Goal: Transaction & Acquisition: Purchase product/service

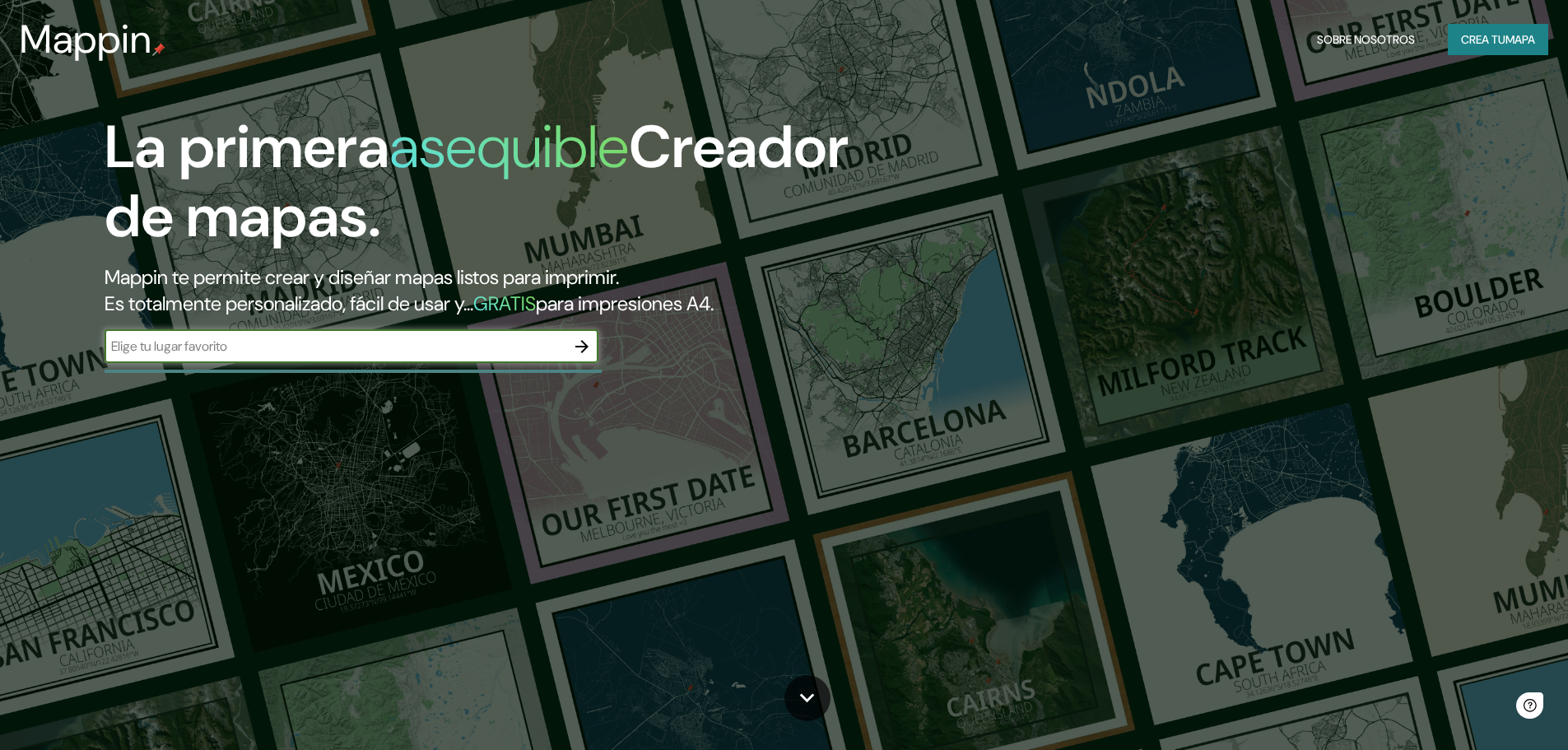
click at [474, 357] on div "​" at bounding box center [352, 346] width 494 height 33
type input "la [PERSON_NAME] salta"
click at [593, 352] on button "button" at bounding box center [582, 346] width 33 height 33
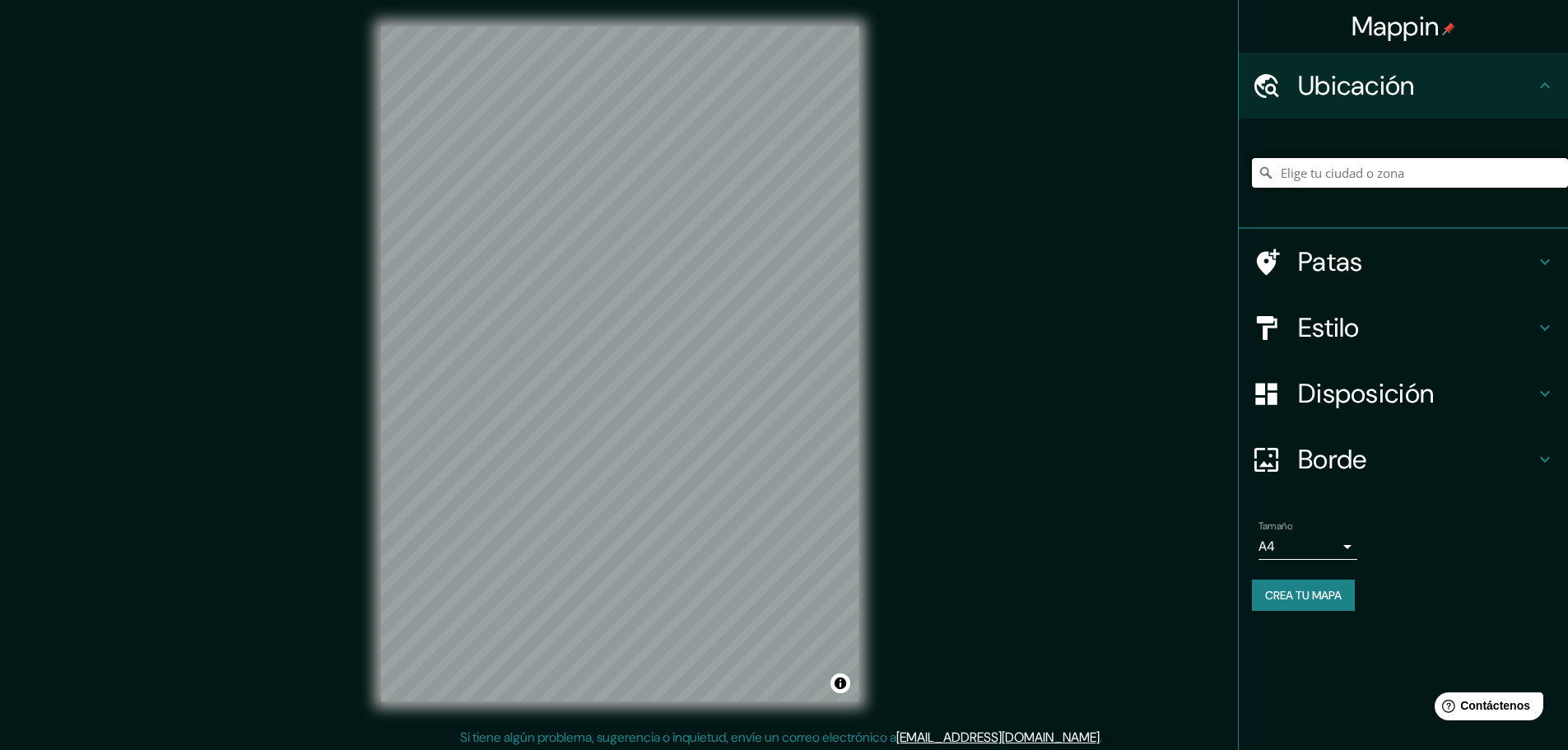
click at [1361, 183] on input "Elige tu ciudad o zona" at bounding box center [1411, 173] width 316 height 30
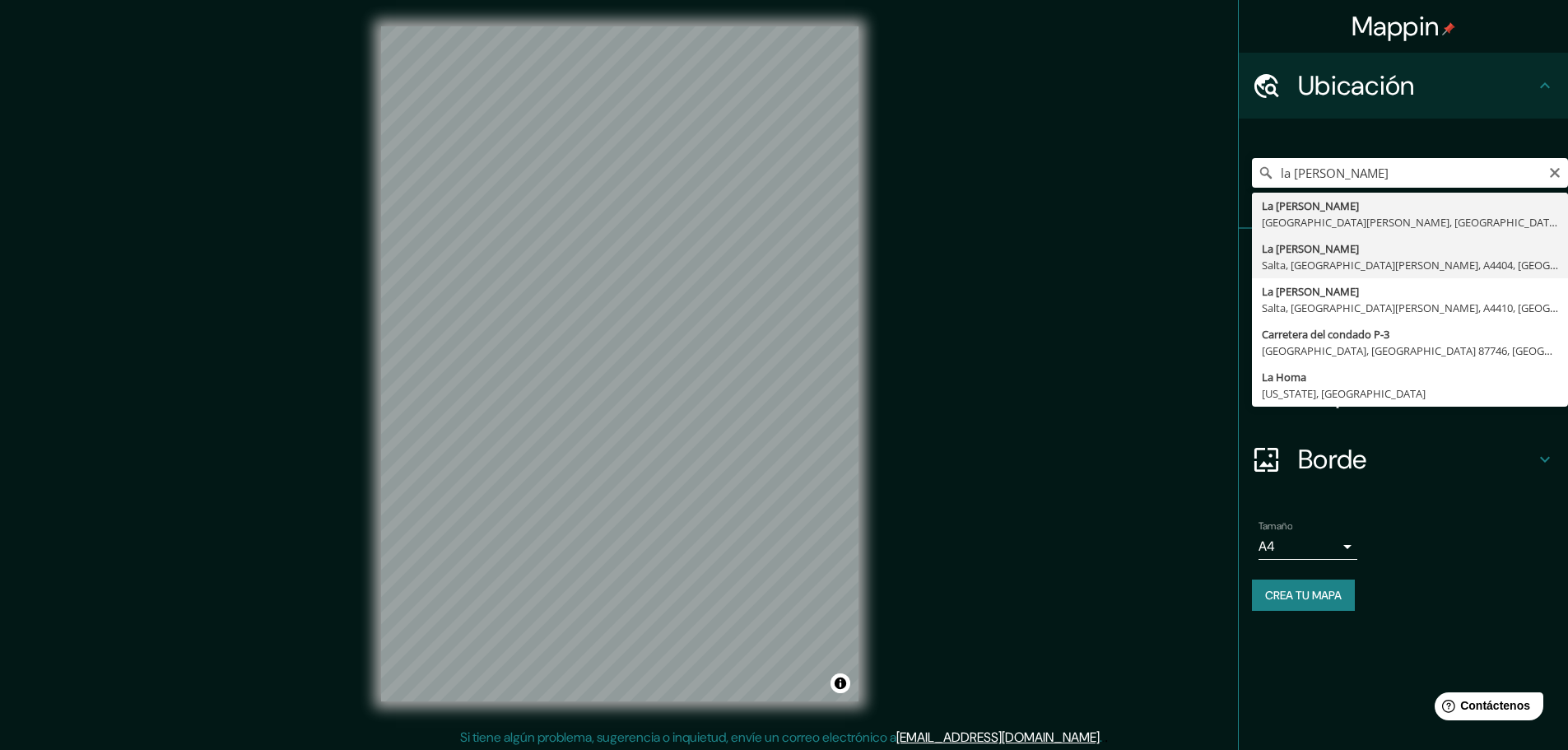
type input "La [PERSON_NAME], [GEOGRAPHIC_DATA], [GEOGRAPHIC_DATA][PERSON_NAME], A4404, [GE…"
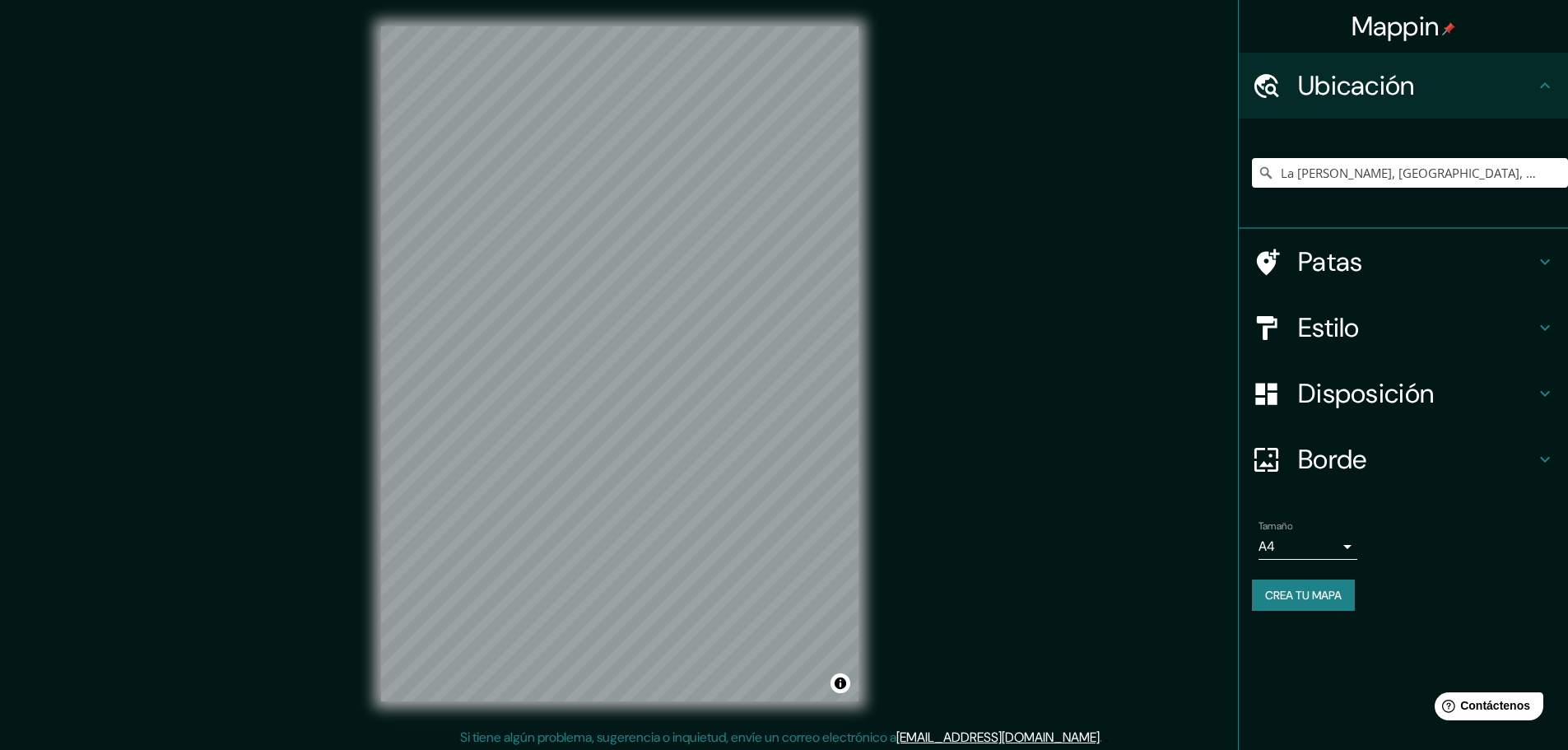
click at [1477, 261] on h4 "Patas" at bounding box center [1417, 261] width 237 height 33
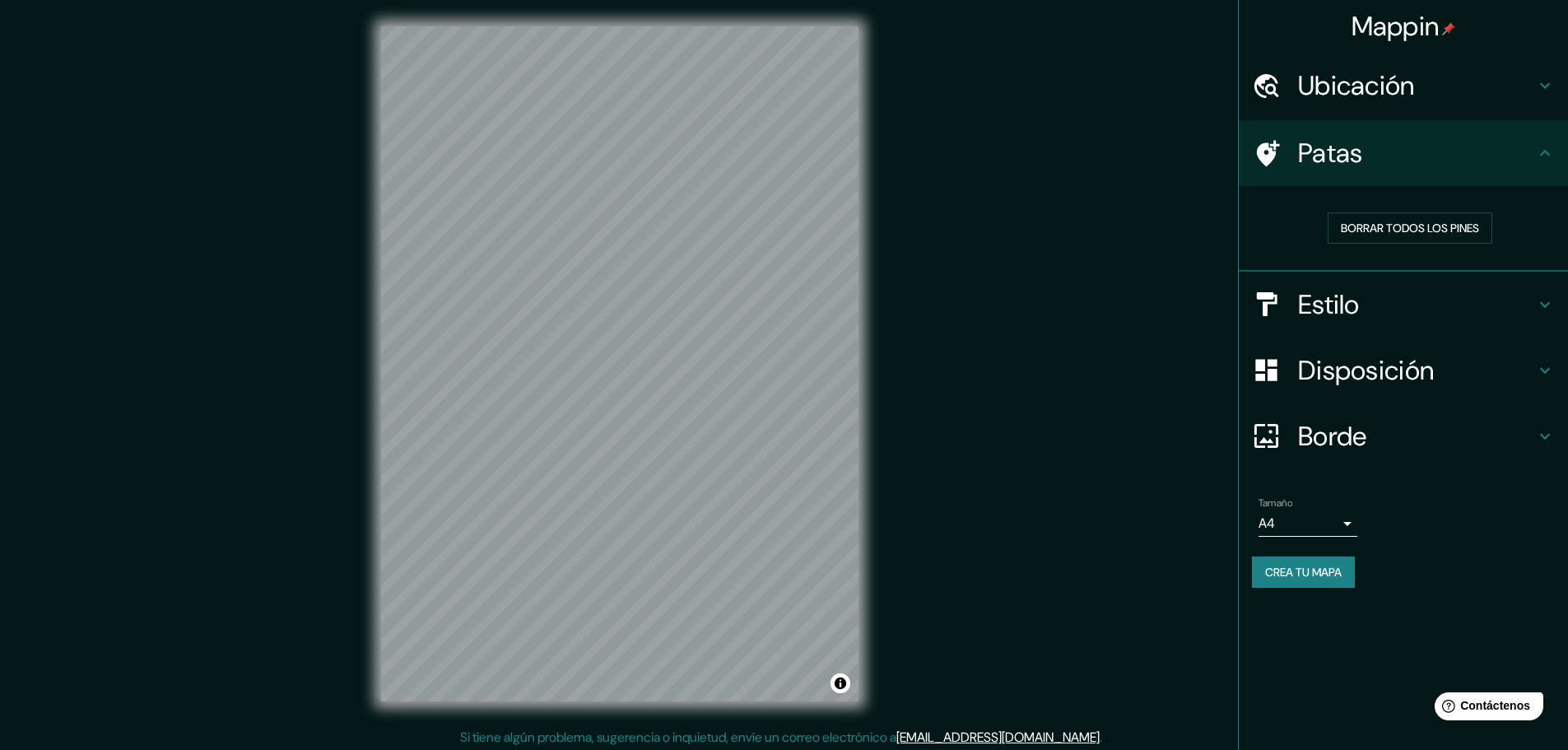
click at [1467, 155] on h4 "Patas" at bounding box center [1417, 153] width 237 height 33
click at [1502, 307] on h4 "Estilo" at bounding box center [1417, 305] width 237 height 33
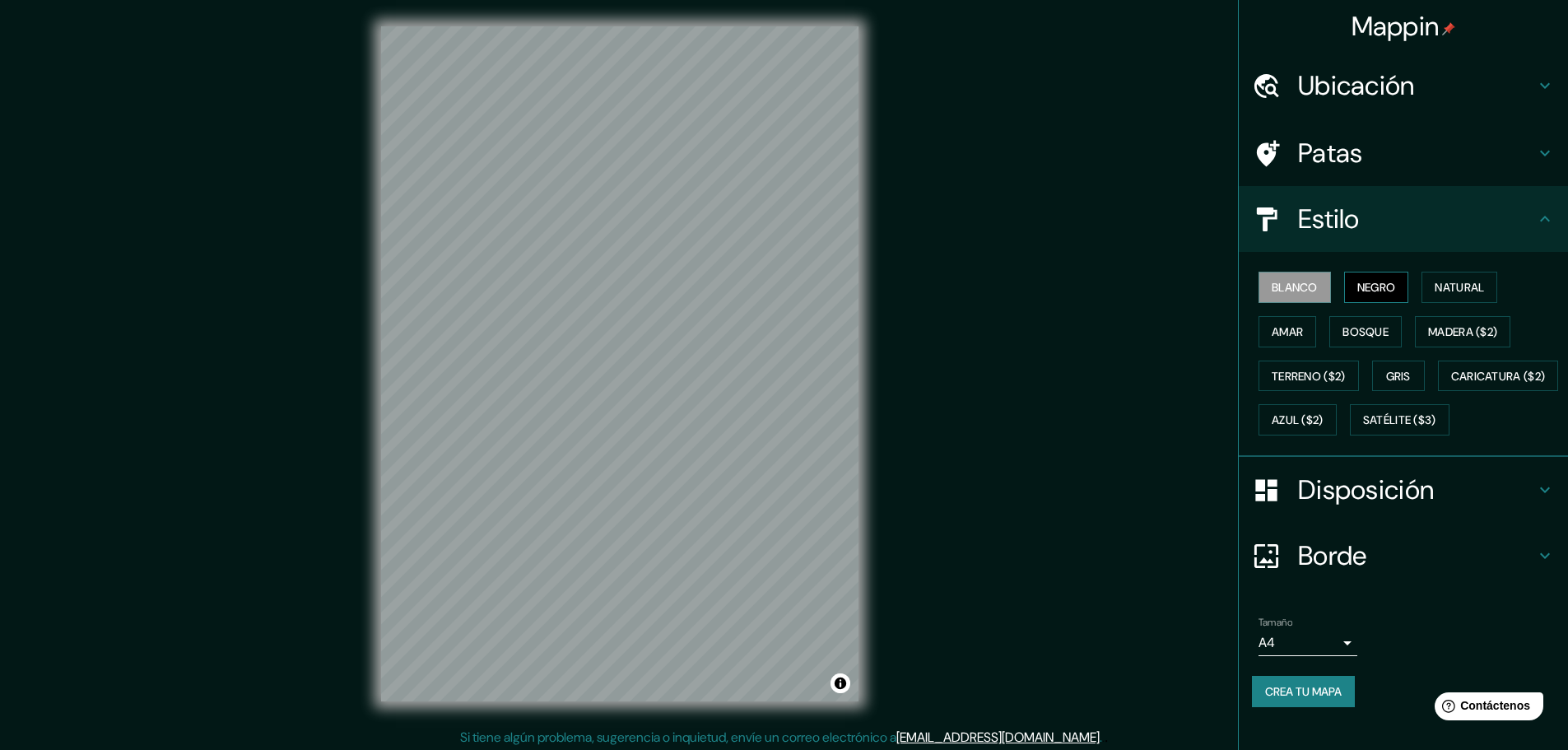
click at [1382, 299] on button "Negro" at bounding box center [1377, 287] width 65 height 32
click at [1452, 290] on font "Natural" at bounding box center [1460, 287] width 50 height 14
click at [1284, 336] on font "Amar" at bounding box center [1287, 332] width 32 height 14
click at [1353, 336] on font "Bosque" at bounding box center [1366, 332] width 46 height 14
click at [1439, 335] on font "Madera ($2)" at bounding box center [1462, 332] width 70 height 14
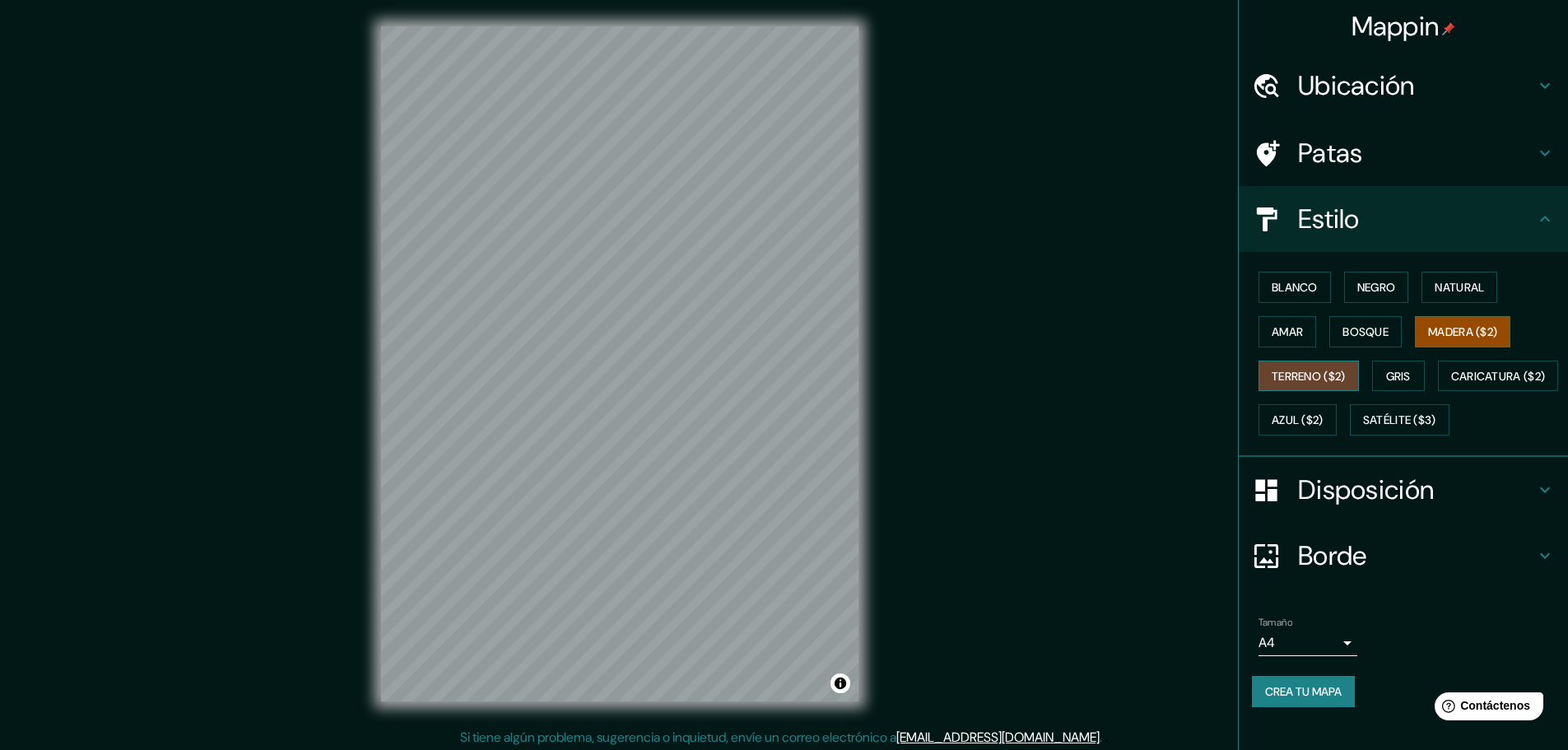
click at [1304, 383] on font "Terreno ($2)" at bounding box center [1309, 376] width 74 height 14
click at [1400, 376] on font "Gris" at bounding box center [1398, 376] width 24 height 14
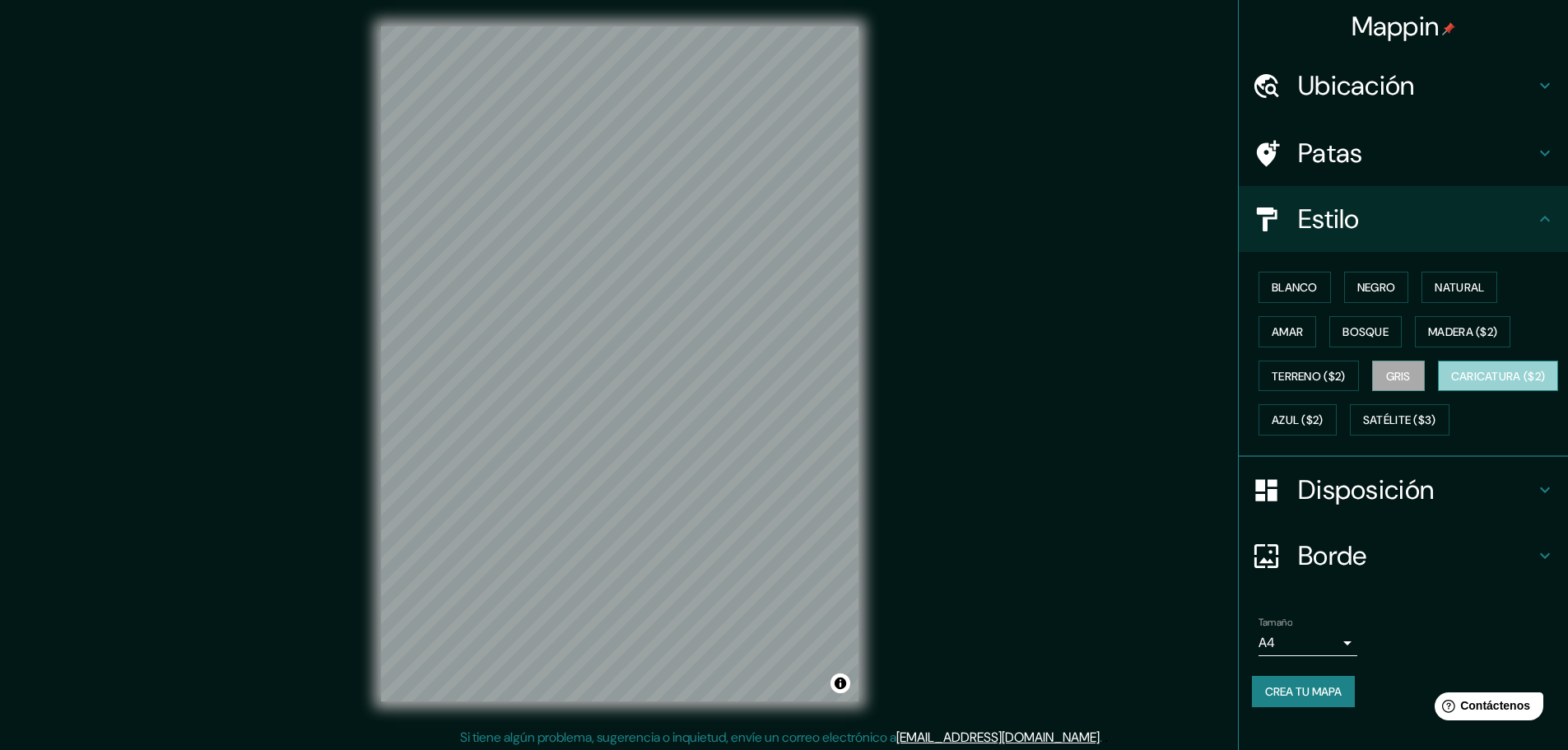
click at [1438, 392] on button "Caricatura ($2)" at bounding box center [1498, 376] width 121 height 32
click at [1324, 413] on font "Azul ($2)" at bounding box center [1297, 420] width 52 height 14
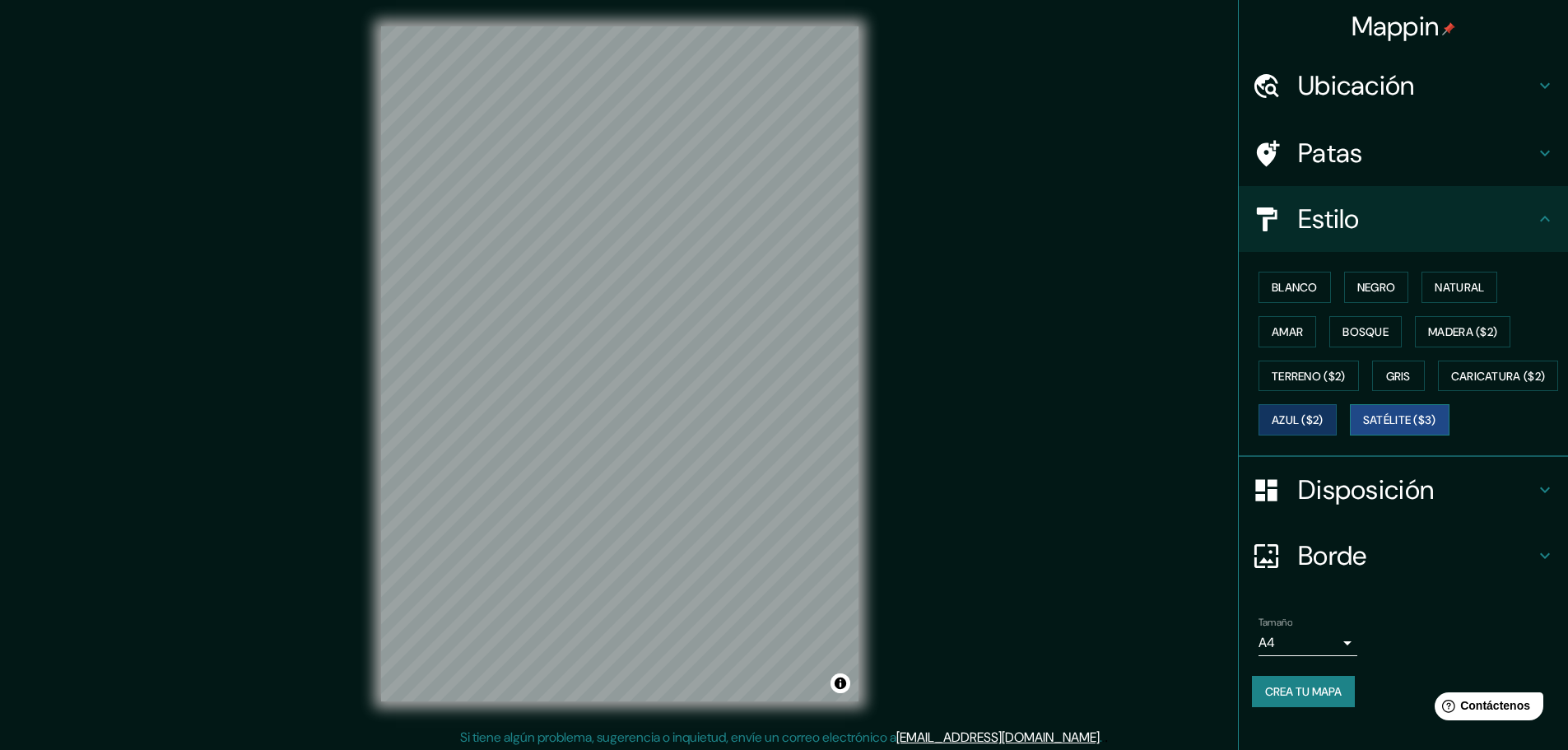
click at [1364, 428] on font "Satélite ($3)" at bounding box center [1400, 420] width 73 height 14
click at [1403, 507] on font "Disposición" at bounding box center [1366, 490] width 136 height 34
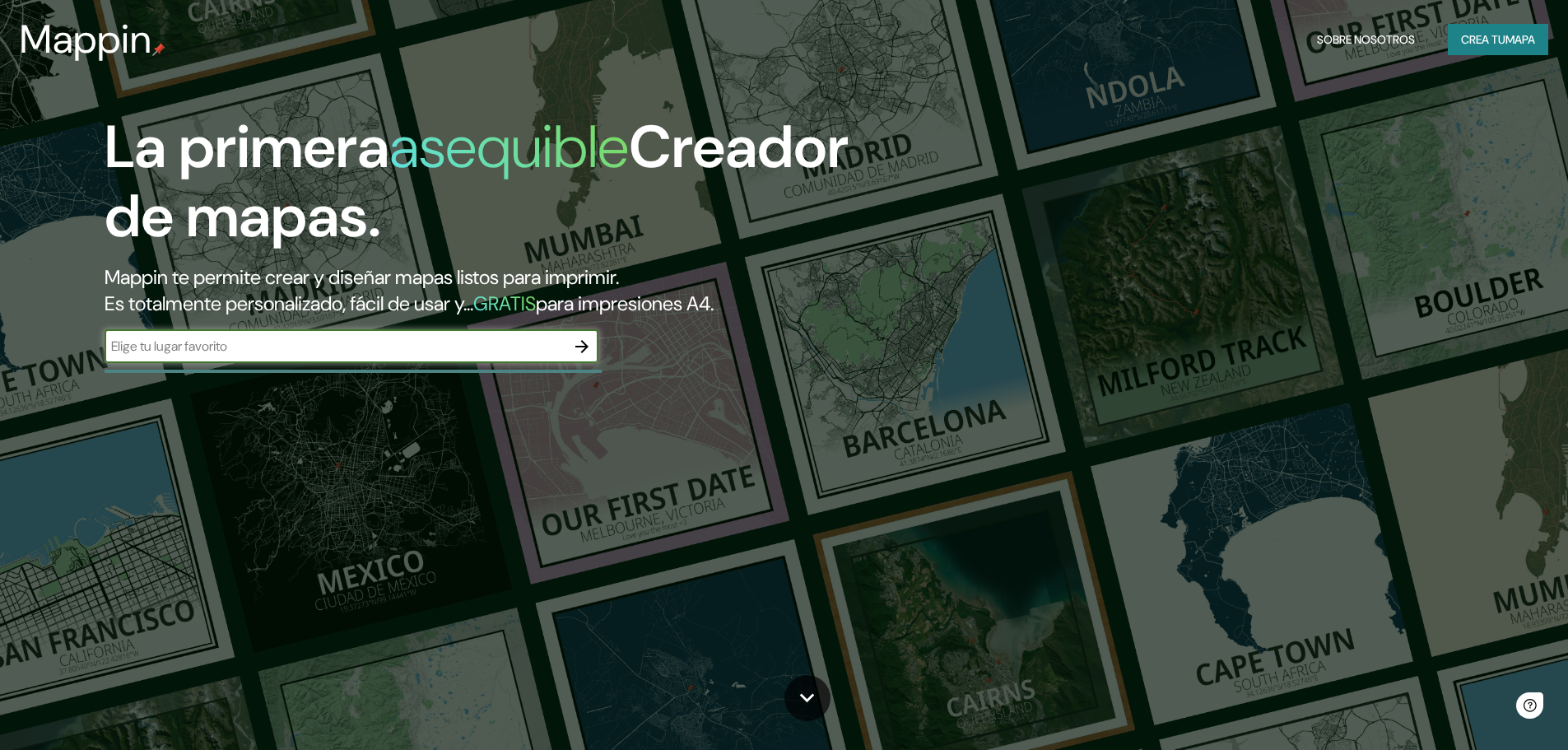
click at [512, 352] on input "text" at bounding box center [335, 346] width 461 height 19
type input "la [PERSON_NAME] salta"
click at [589, 356] on icon "button" at bounding box center [582, 347] width 20 height 20
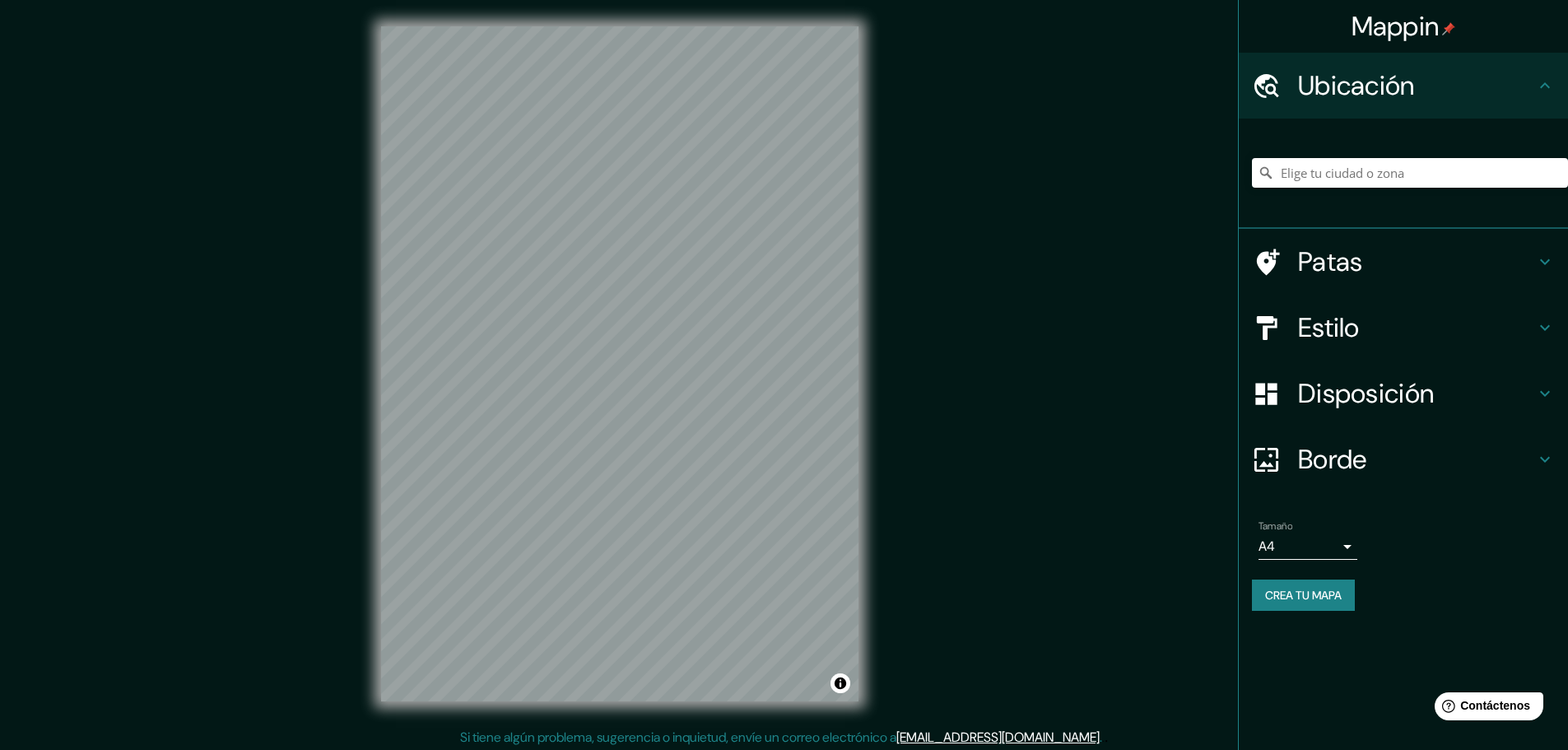
click at [1011, 735] on font "[EMAIL_ADDRESS][DOMAIN_NAME]" at bounding box center [998, 736] width 203 height 17
click at [1065, 370] on div "Mappin Ubicación Patas Estilo Disposición Borde Elige un borde. Consejo : puede…" at bounding box center [784, 377] width 1568 height 754
click at [1353, 317] on font "Estilo" at bounding box center [1329, 327] width 61 height 34
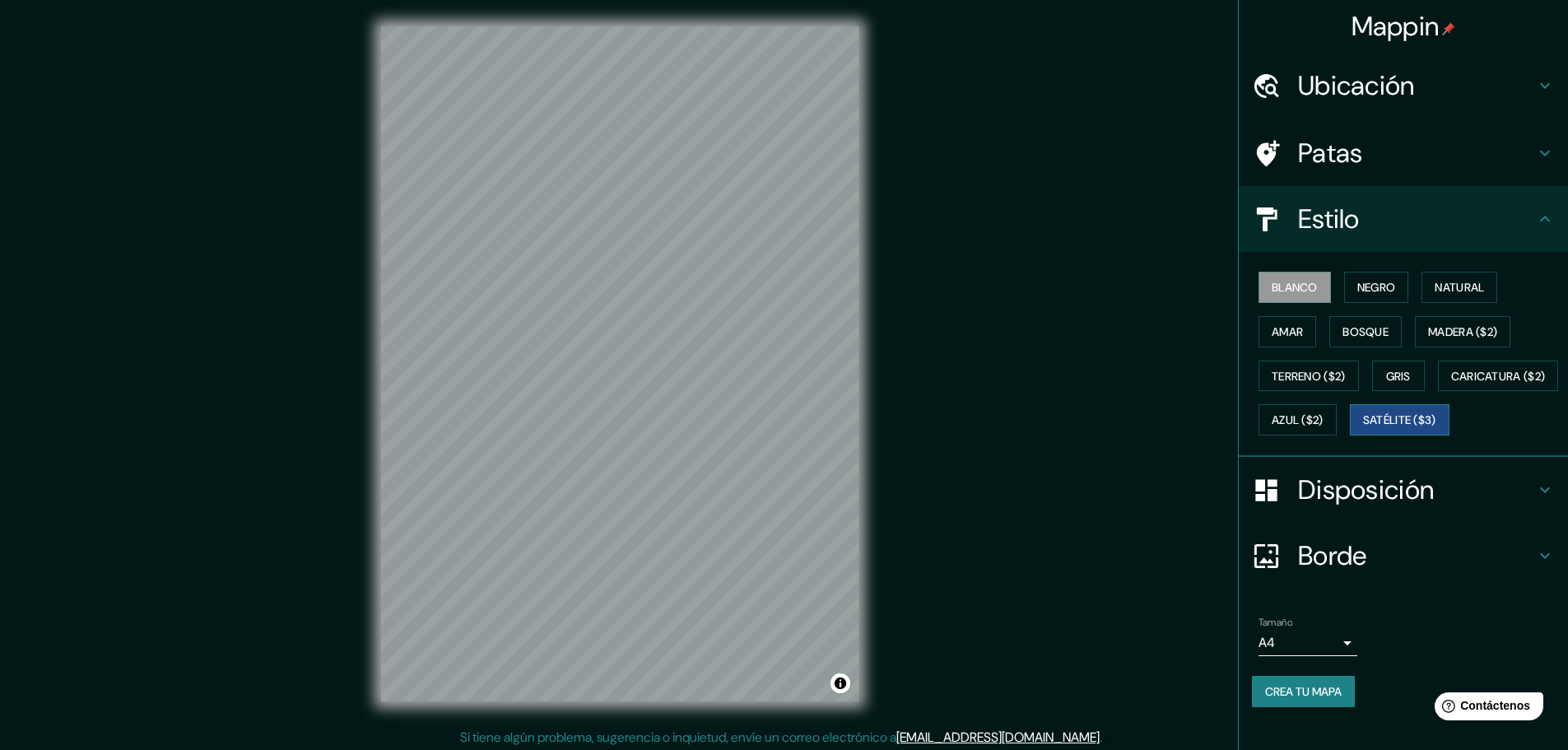
click at [1364, 428] on font "Satélite ($3)" at bounding box center [1400, 420] width 73 height 14
click at [845, 682] on button "Activar o desactivar atribución" at bounding box center [840, 683] width 20 height 20
click at [596, 681] on font "© Mapbox" at bounding box center [591, 683] width 45 height 12
click at [677, 681] on font "© OpenStreetMap" at bounding box center [655, 683] width 80 height 12
click at [803, 681] on font "© Maxar" at bounding box center [809, 683] width 38 height 12
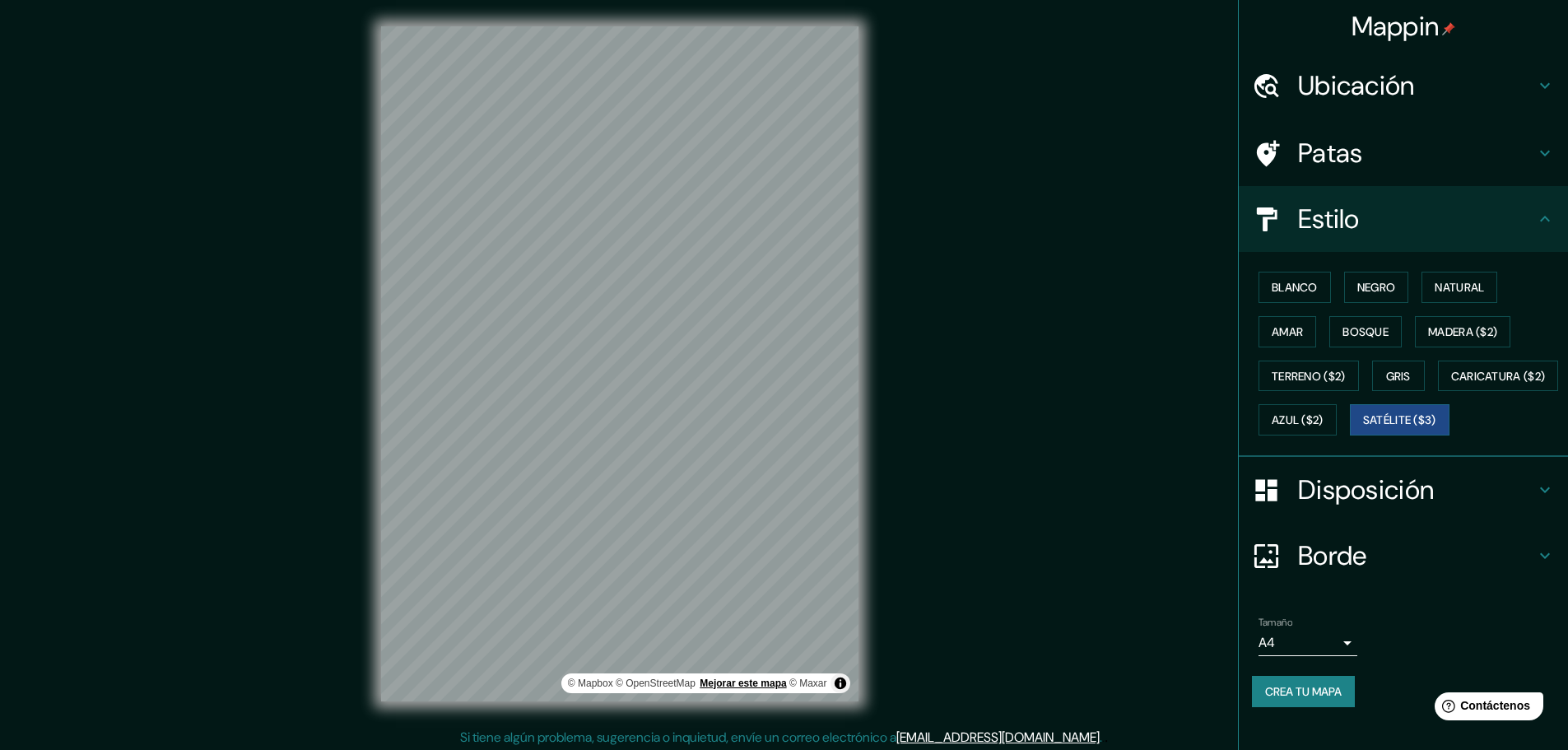
click at [757, 686] on font "Mejorar este mapa" at bounding box center [743, 683] width 87 height 12
click at [649, 685] on font "© OpenStreetMap" at bounding box center [655, 683] width 80 height 12
